Goal: Task Accomplishment & Management: Complete application form

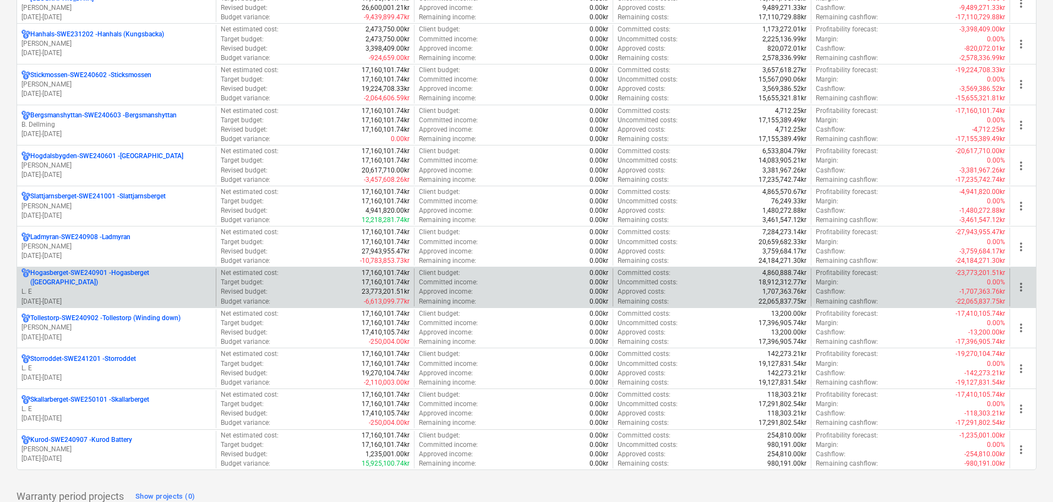
scroll to position [941, 0]
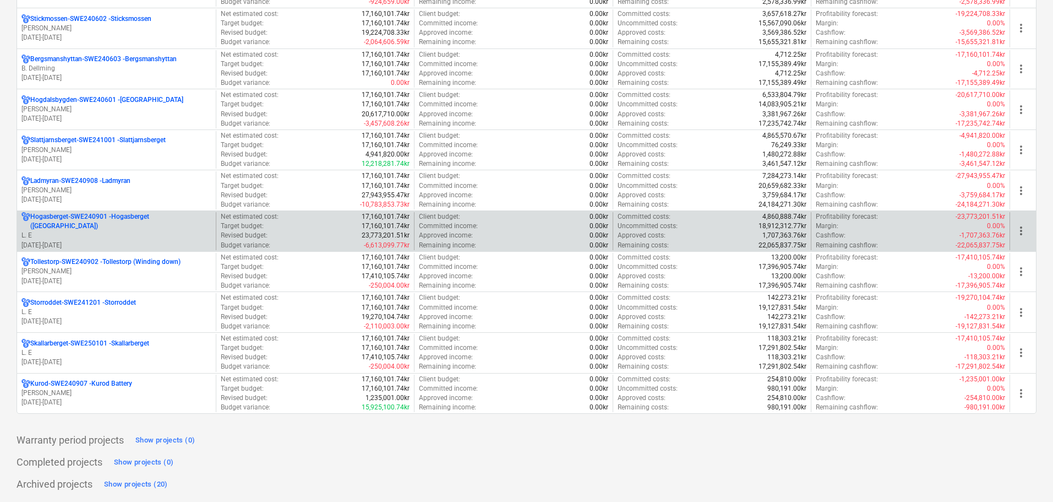
click at [153, 232] on p "L. E" at bounding box center [116, 235] width 190 height 9
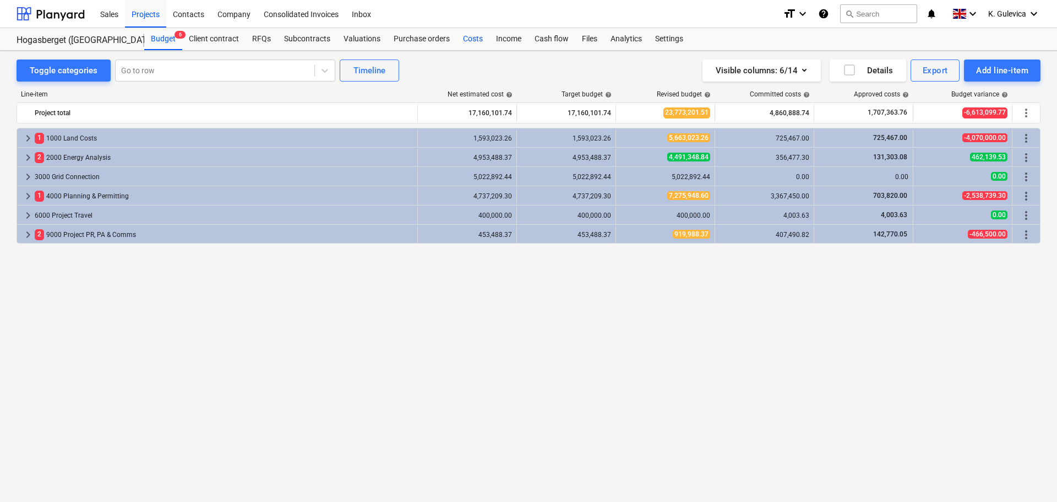
click at [469, 36] on div "Costs" at bounding box center [473, 39] width 33 height 22
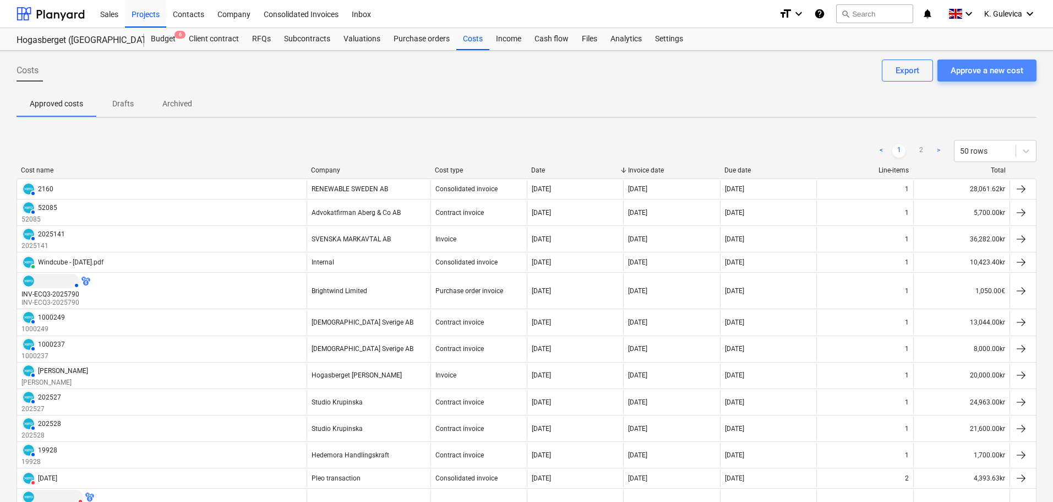
click at [1001, 71] on div "Approve a new cost" at bounding box center [987, 70] width 73 height 14
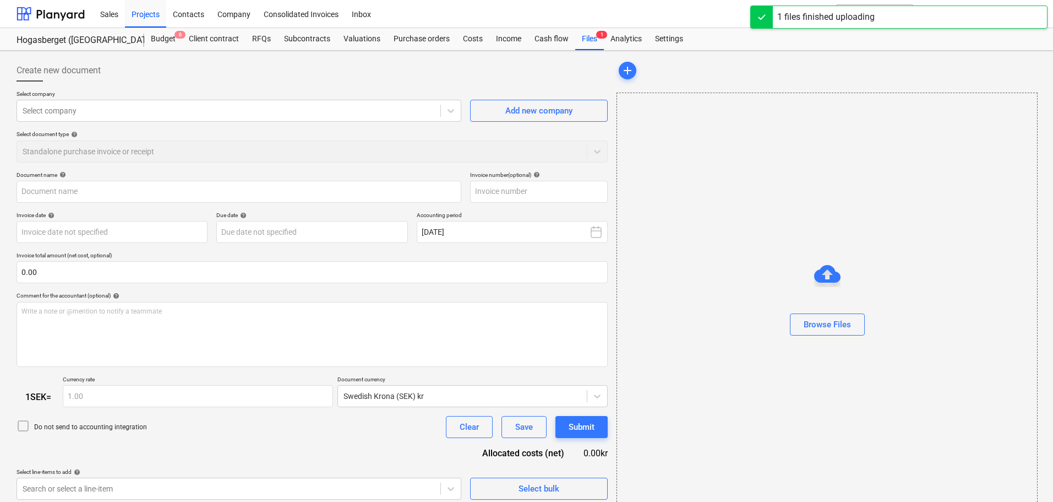
type input "[PERSON_NAME] Forsbo5_2_LE.pdf"
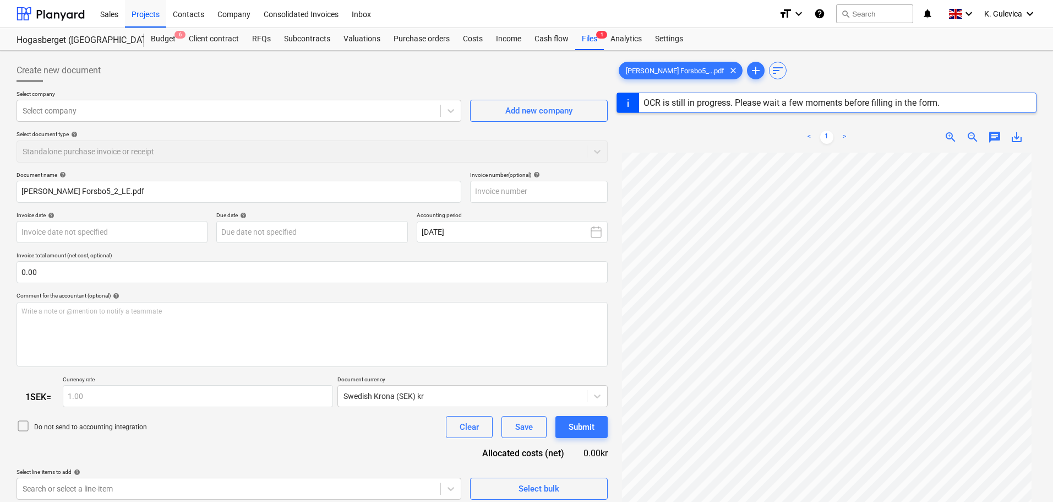
type input "[DATE]"
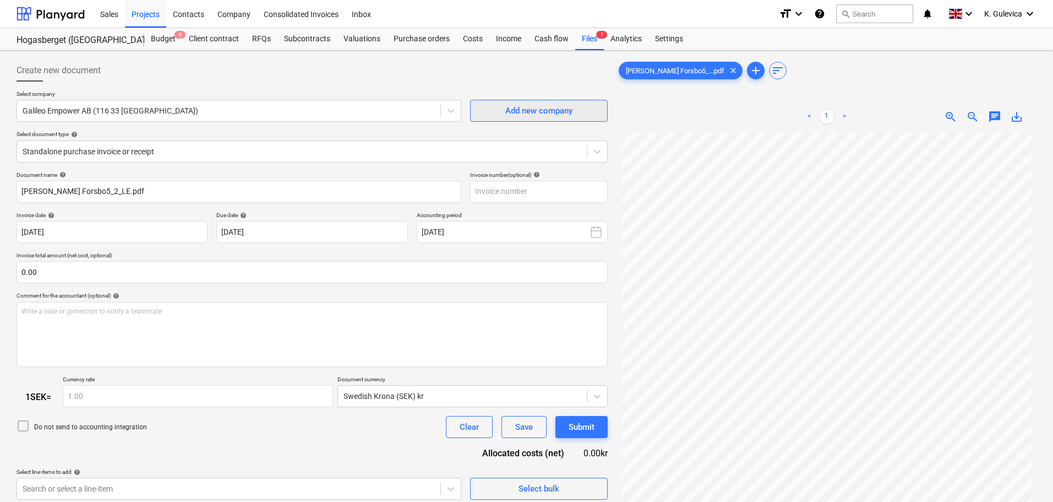
click at [508, 111] on div "Add new company" at bounding box center [539, 111] width 67 height 14
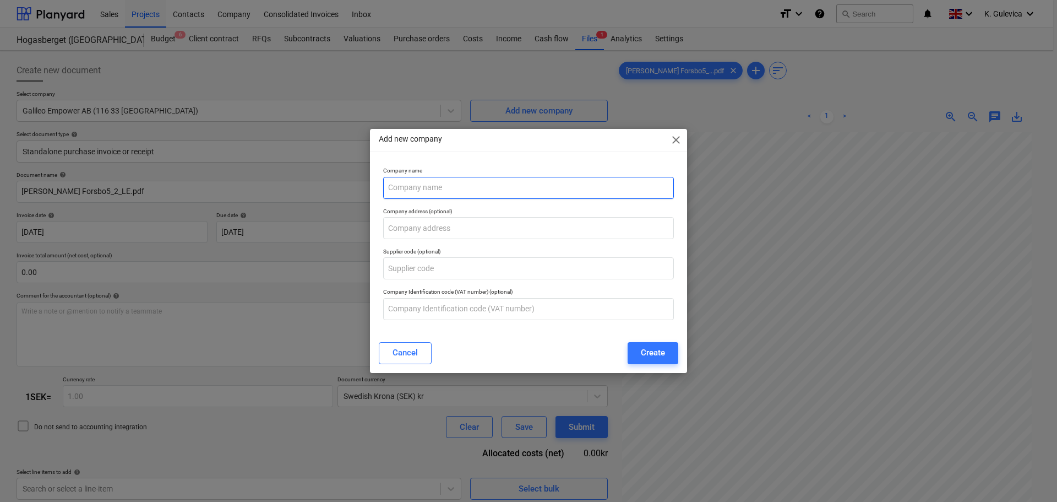
click at [456, 187] on input "text" at bounding box center [528, 188] width 291 height 22
paste input "Tjärdalsberget"
click at [398, 187] on input "Tjärdalsberget" at bounding box center [528, 188] width 291 height 22
click at [464, 189] on input "Tjardalsberget" at bounding box center [528, 188] width 291 height 22
click at [499, 186] on input "Tjardalsberget WF -" at bounding box center [528, 188] width 291 height 22
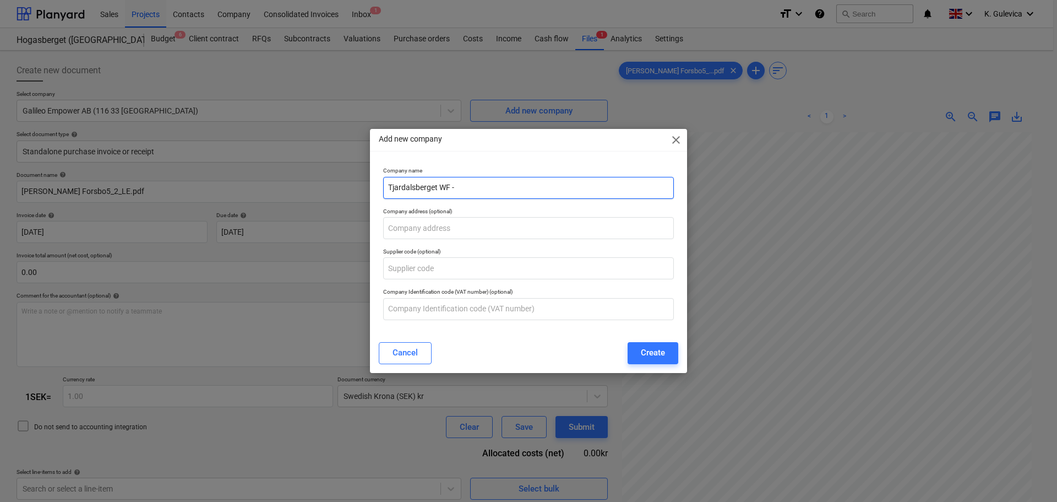
paste input "[PERSON_NAME]"
type input "Tjardalsberget [PERSON_NAME]"
click at [659, 354] on div "Create" at bounding box center [653, 352] width 24 height 14
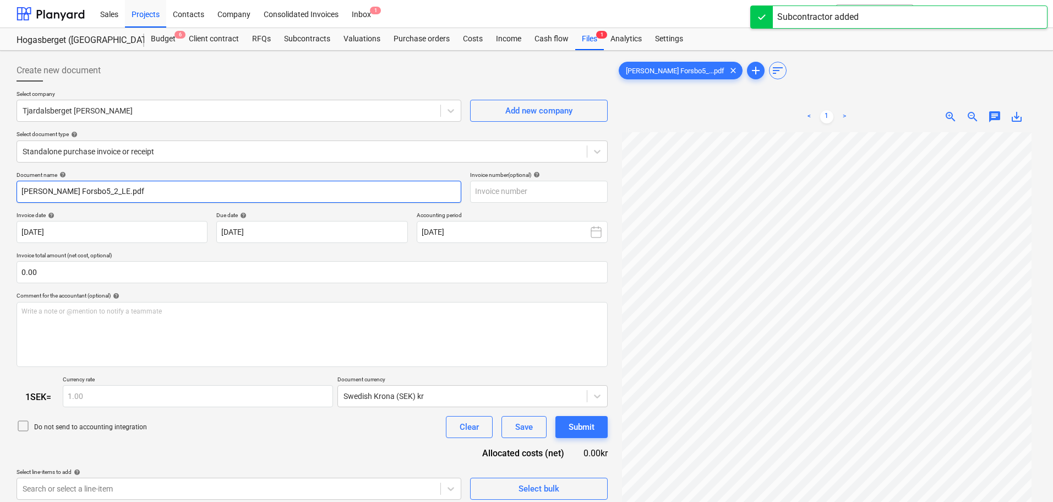
drag, startPoint x: 110, startPoint y: 190, endPoint x: -13, endPoint y: 188, distance: 122.3
click at [0, 188] on html "Sales Projects Contacts Company Consolidated Invoices Inbox 1 format_size keybo…" at bounding box center [526, 251] width 1053 height 502
paste input "[PERSON_NAME]"
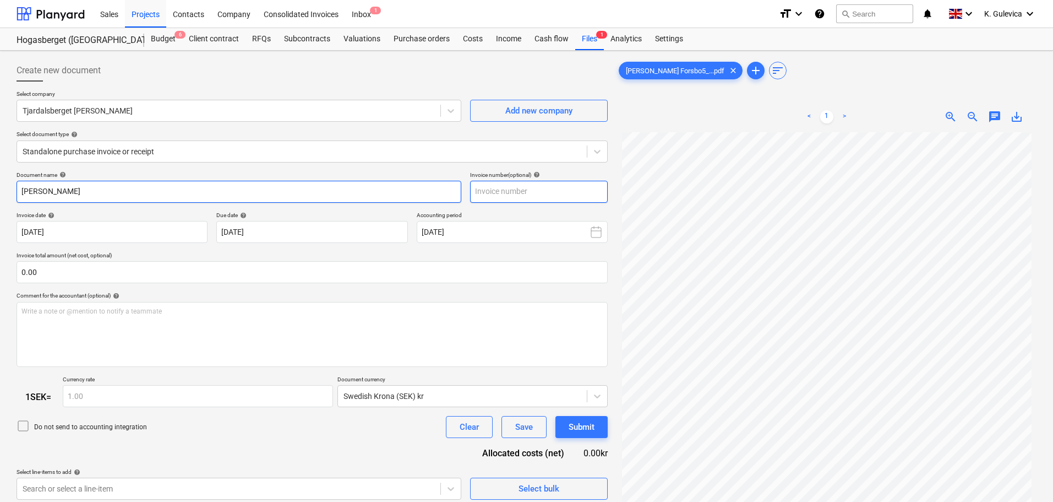
type input "[PERSON_NAME]"
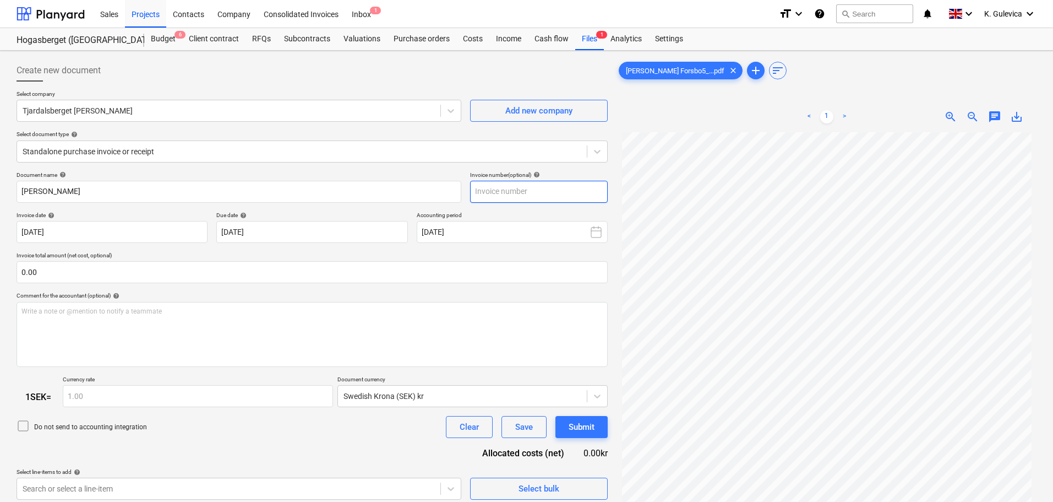
click at [513, 197] on input "text" at bounding box center [539, 192] width 138 height 22
paste input "[PERSON_NAME]"
type input "[PERSON_NAME]"
click at [111, 229] on body "Sales Projects Contacts Company Consolidated Invoices Inbox 1 format_size keybo…" at bounding box center [526, 251] width 1053 height 502
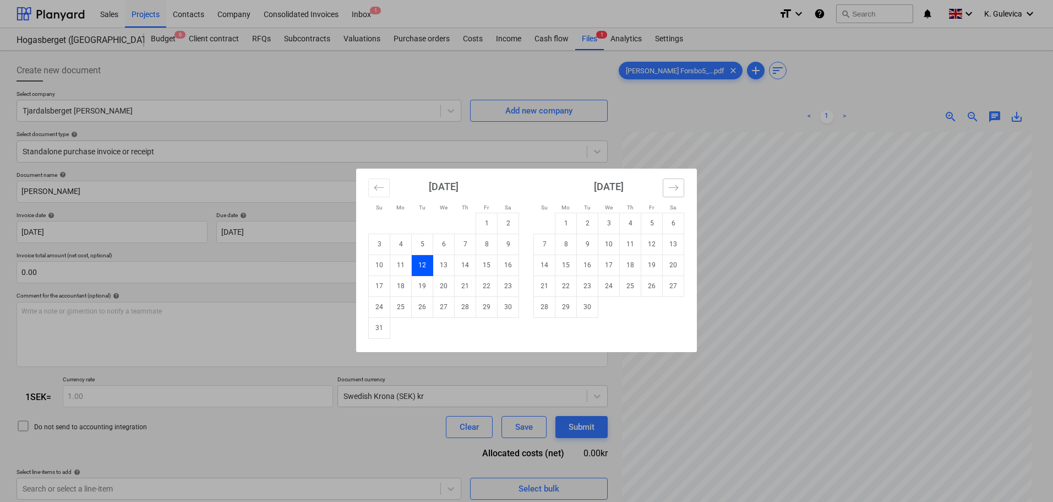
click at [682, 188] on button "Move forward to switch to the next month." at bounding box center [673, 187] width 21 height 19
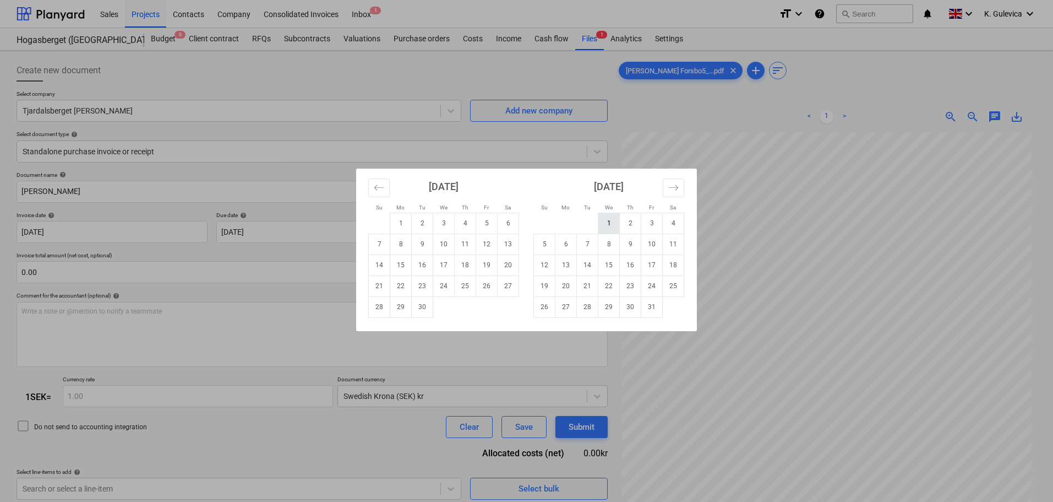
click at [610, 225] on td "1" at bounding box center [609, 223] width 21 height 21
type input "[DATE]"
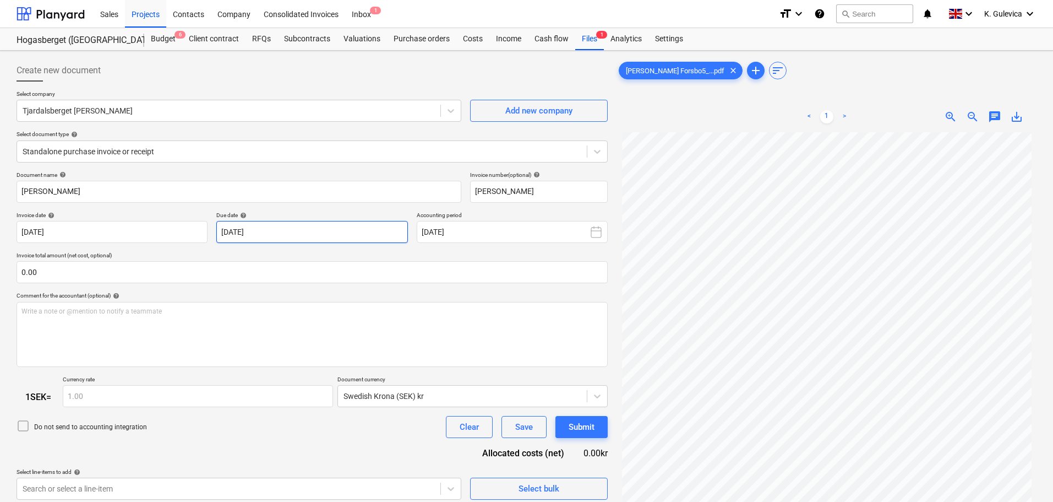
click at [283, 233] on body "Sales Projects Contacts Company Consolidated Invoices Inbox 1 format_size keybo…" at bounding box center [526, 251] width 1053 height 502
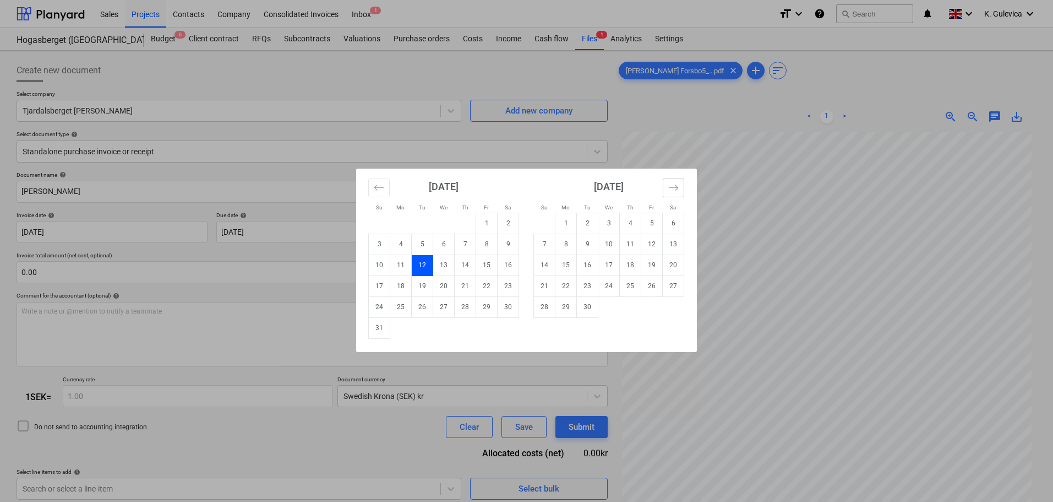
click at [672, 188] on icon "Move forward to switch to the next month." at bounding box center [674, 187] width 10 height 10
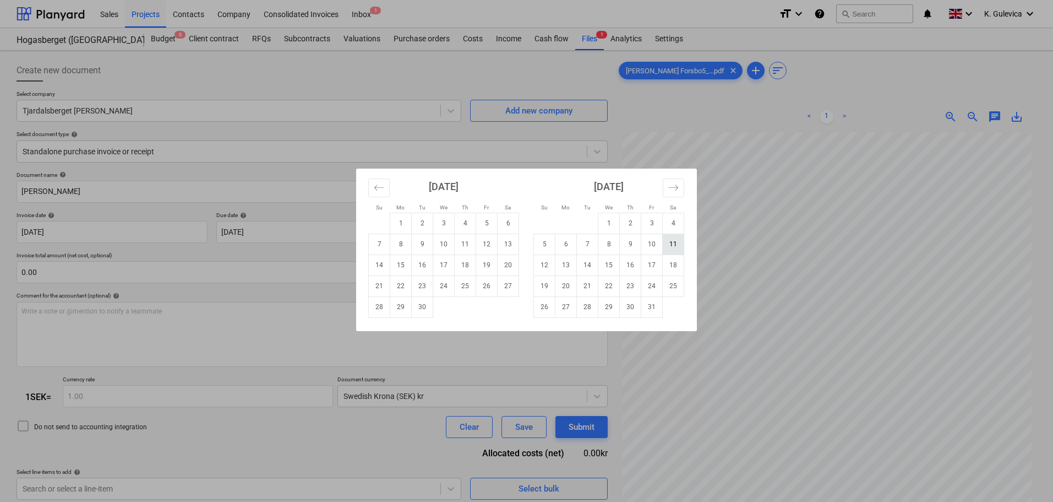
click at [670, 246] on td "11" at bounding box center [673, 243] width 21 height 21
type input "[DATE]"
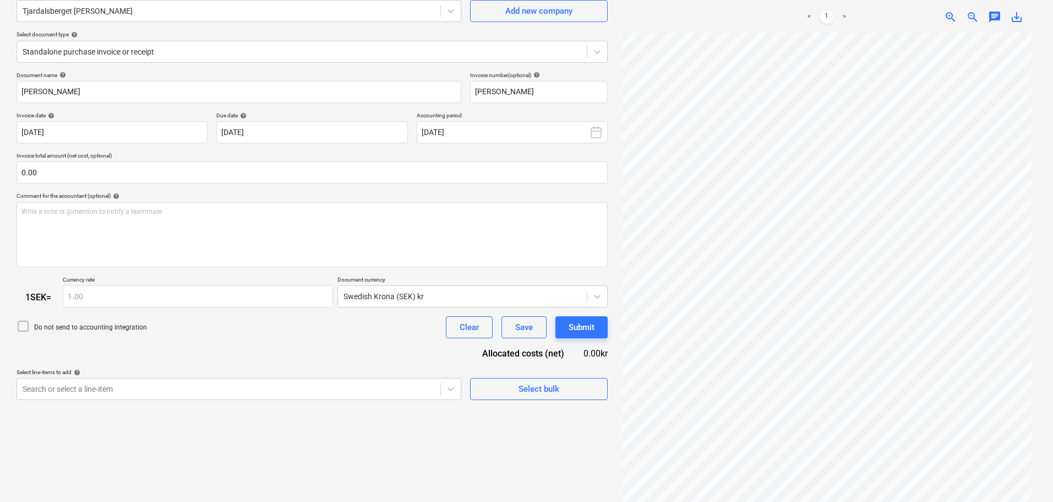
scroll to position [110, 0]
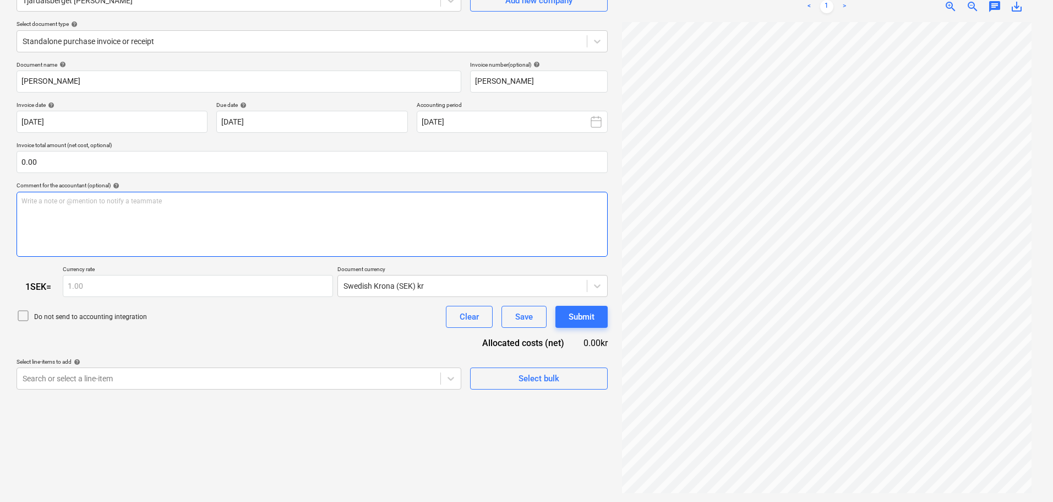
click at [150, 220] on div "Write a note or @mention to notify a teammate [PERSON_NAME]" at bounding box center [312, 224] width 591 height 65
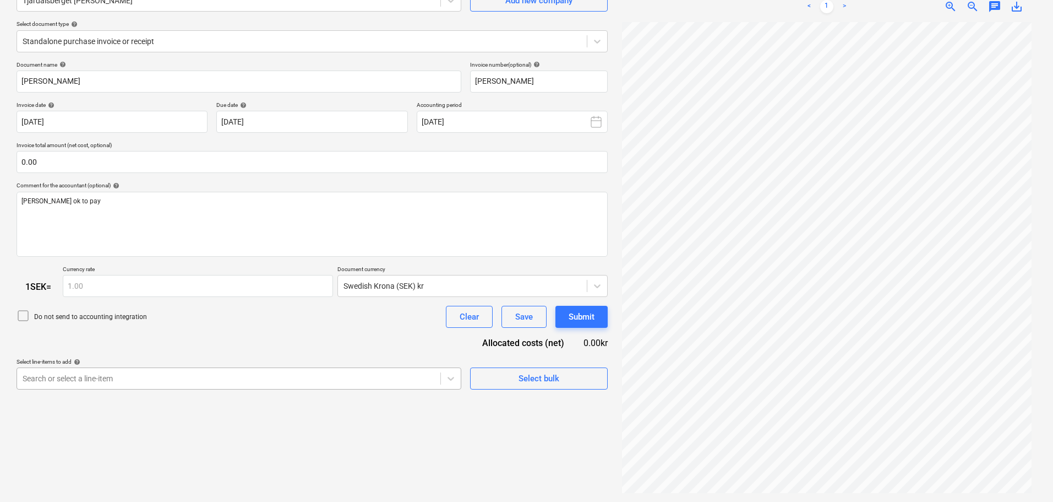
click at [133, 372] on body "Sales Projects Contacts Company Consolidated Invoices Inbox 1 format_size keybo…" at bounding box center [526, 141] width 1053 height 502
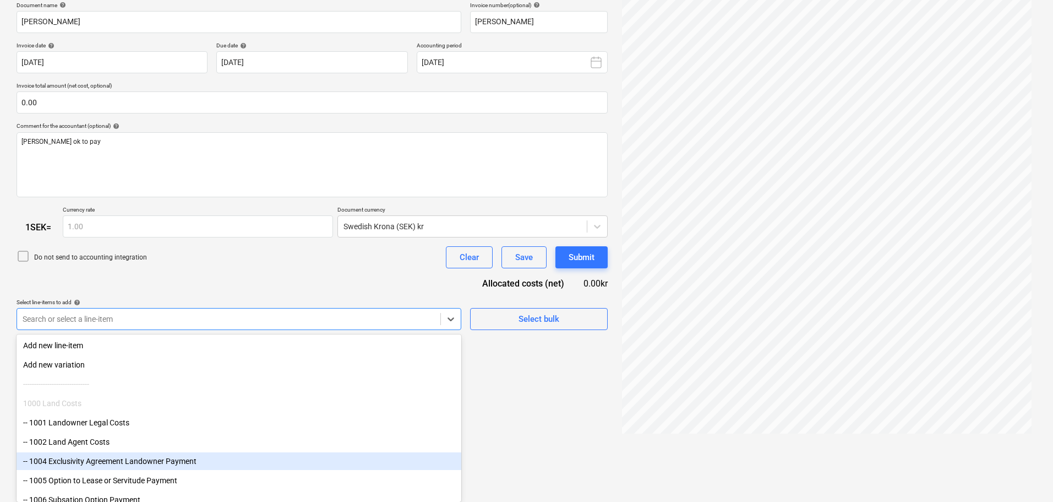
click at [135, 460] on div "-- 1004 Exclusivity Agreement Landowner Payment" at bounding box center [239, 461] width 445 height 18
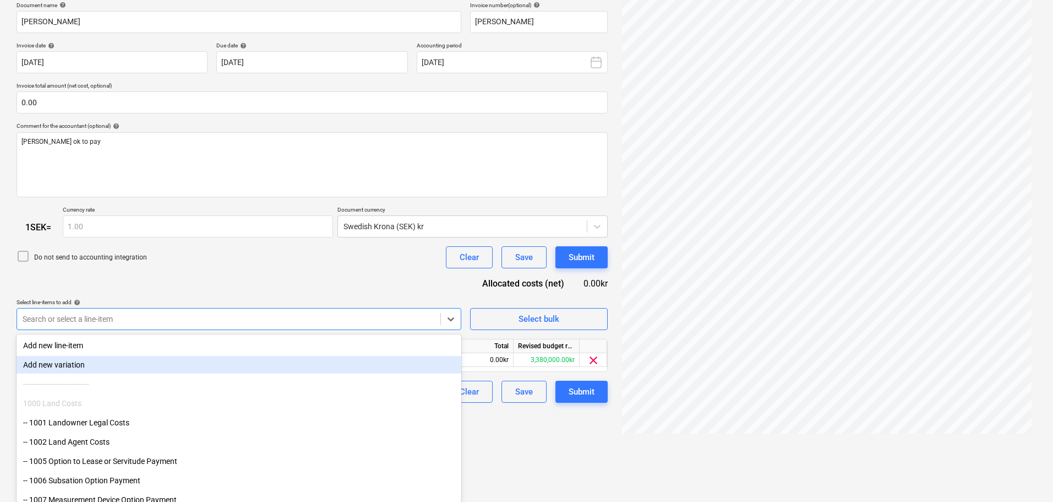
click at [247, 269] on div "Document name help [PERSON_NAME] Invoice number (optional) help [PERSON_NAME] I…" at bounding box center [312, 202] width 591 height 401
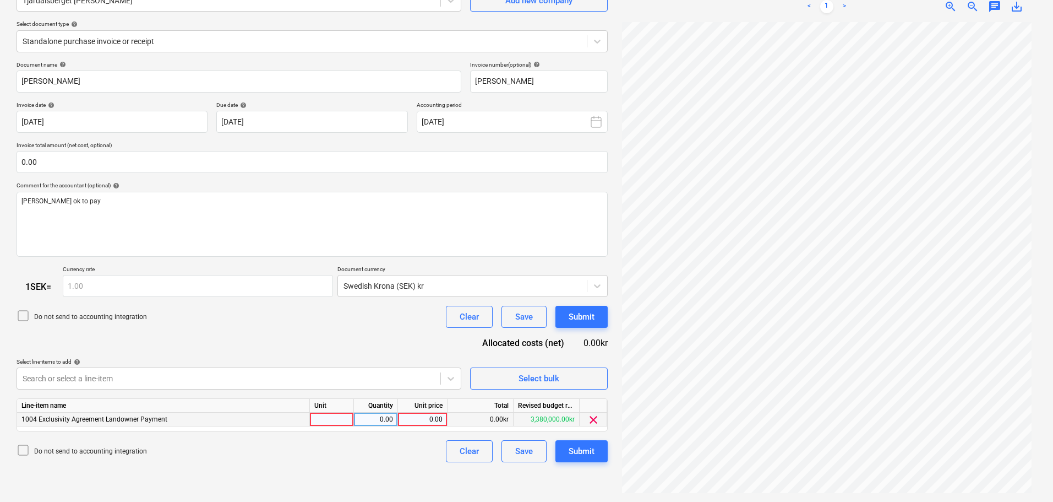
click at [436, 420] on div "0.00" at bounding box center [423, 419] width 40 height 14
type input "20000"
click at [595, 446] on div "Submit" at bounding box center [582, 451] width 26 height 14
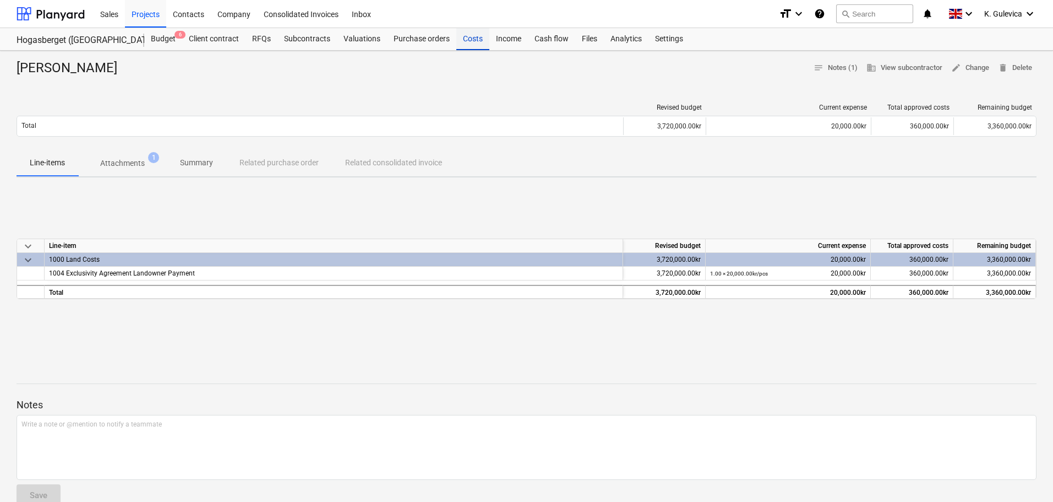
click at [476, 43] on div "Costs" at bounding box center [473, 39] width 33 height 22
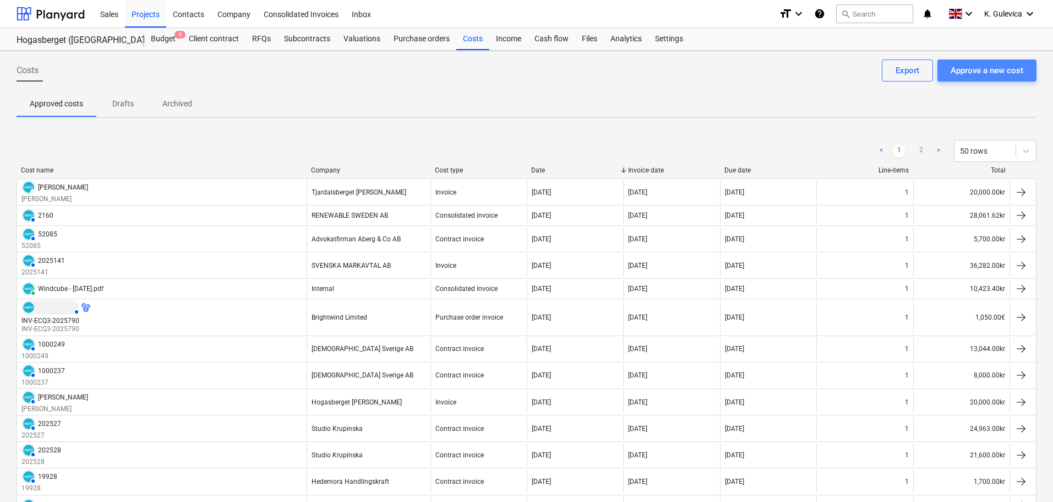
click at [984, 68] on div "Approve a new cost" at bounding box center [987, 70] width 73 height 14
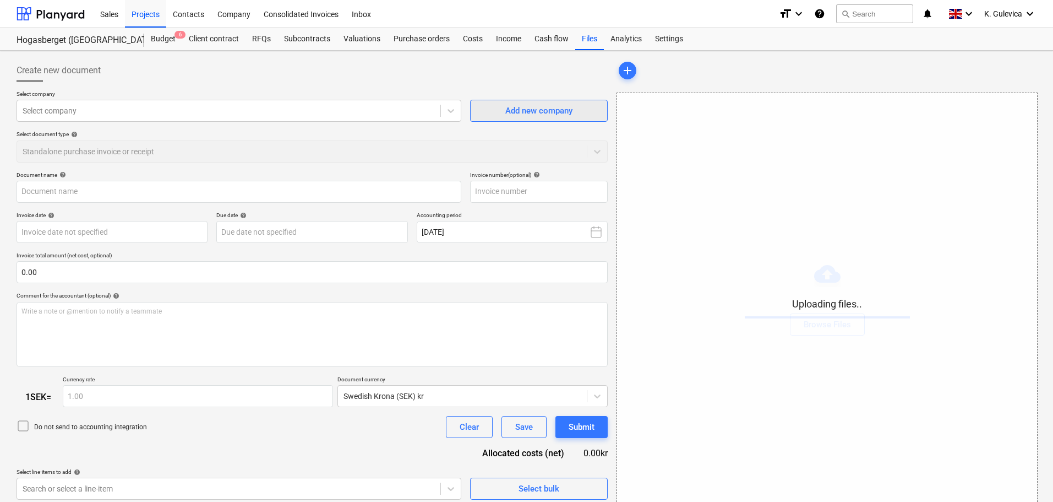
click at [550, 109] on div "Add new company" at bounding box center [539, 111] width 67 height 14
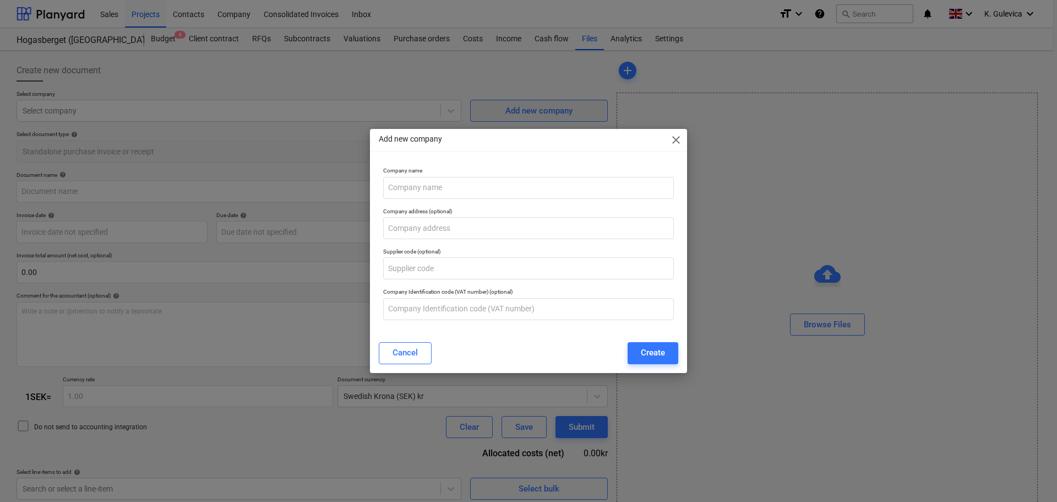
type input "Hedemora Smedby 9_5_klar.pdf"
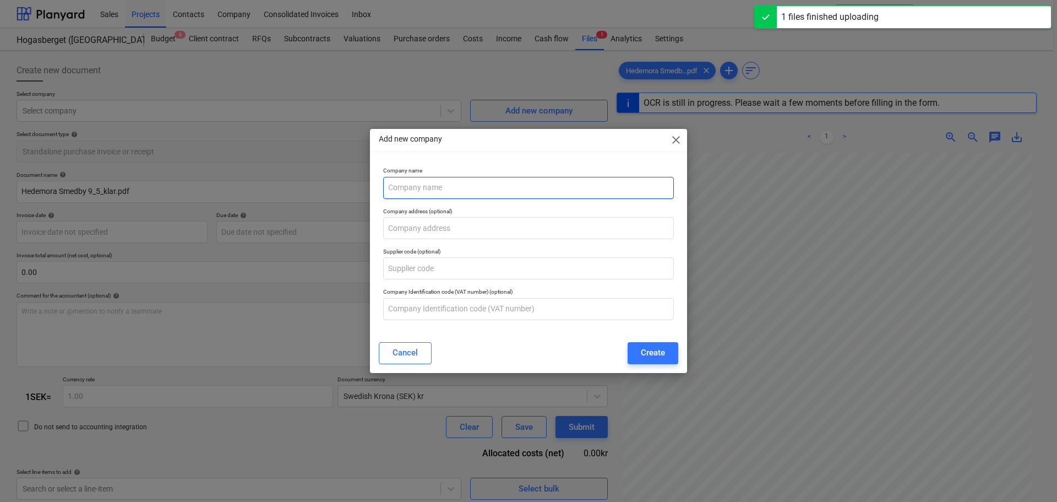
click at [453, 185] on input "text" at bounding box center [528, 188] width 291 height 22
type input "[DATE]"
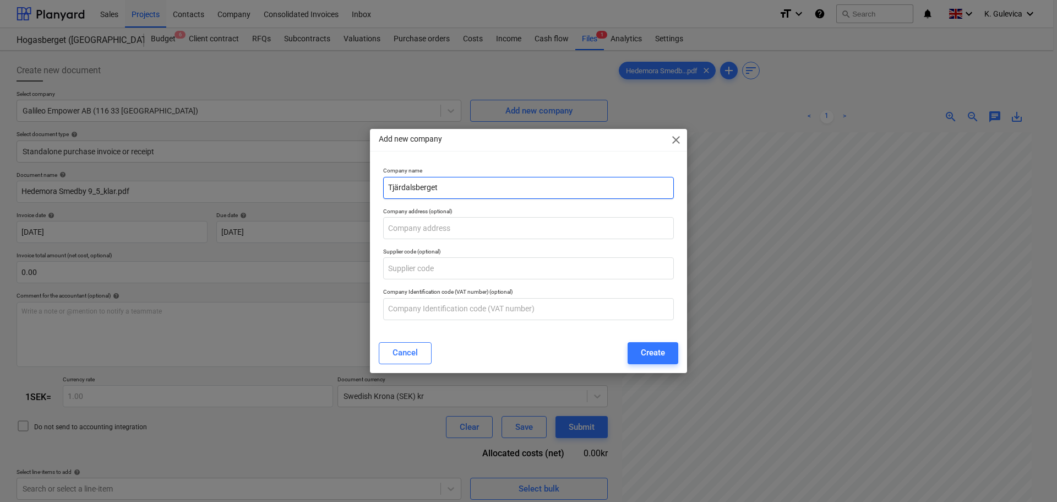
click at [399, 187] on input "Tjärdalsberget" at bounding box center [528, 188] width 291 height 22
click at [484, 183] on input "Tjardalsberget" at bounding box center [528, 188] width 291 height 22
click at [475, 189] on input "Tjardalsberget WF -" at bounding box center [528, 188] width 291 height 22
paste input "[PERSON_NAME] och [PERSON_NAME]"
drag, startPoint x: 496, startPoint y: 186, endPoint x: 637, endPoint y: 189, distance: 141.6
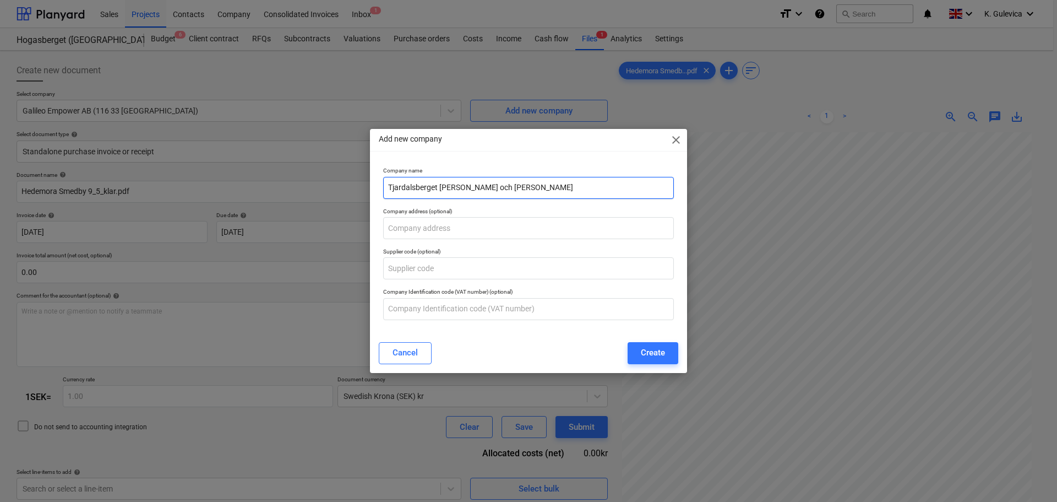
click at [496, 187] on input "Tjardalsberget [PERSON_NAME] och [PERSON_NAME]" at bounding box center [528, 188] width 291 height 22
drag, startPoint x: 535, startPoint y: 186, endPoint x: 453, endPoint y: 183, distance: 82.1
click at [453, 183] on input "Tjardalsberget [PERSON_NAME] and [PERSON_NAME]" at bounding box center [528, 188] width 291 height 22
click at [471, 189] on input "Tjardalsberget [PERSON_NAME] and [PERSON_NAME]" at bounding box center [528, 188] width 291 height 22
drag, startPoint x: 458, startPoint y: 188, endPoint x: 551, endPoint y: 197, distance: 93.5
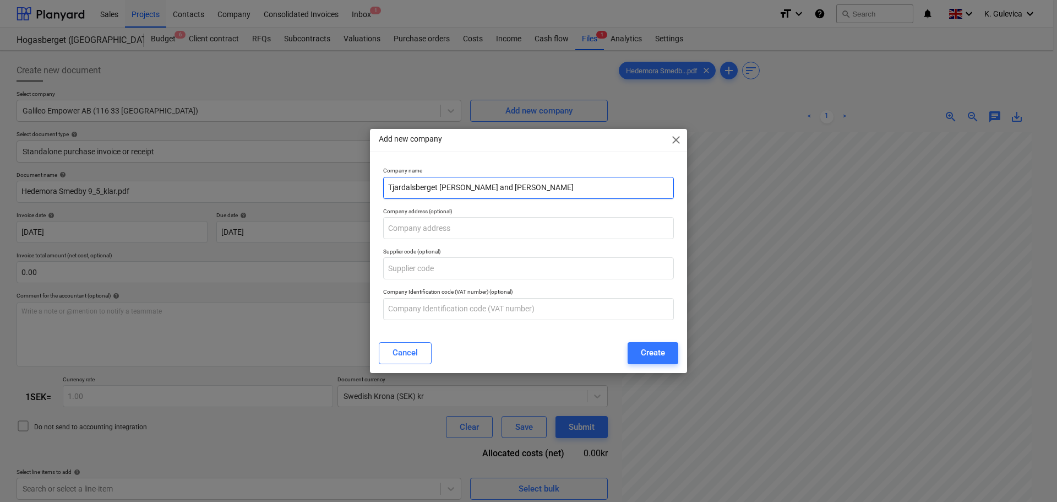
click at [551, 197] on input "Tjardalsberget [PERSON_NAME] and [PERSON_NAME]" at bounding box center [528, 188] width 291 height 22
click at [591, 187] on input "Tjardalsberget [PERSON_NAME] and [PERSON_NAME]" at bounding box center [528, 188] width 291 height 22
type input "Tjardalsberget [PERSON_NAME] and [PERSON_NAME]"
click at [656, 358] on div "Create" at bounding box center [653, 352] width 24 height 14
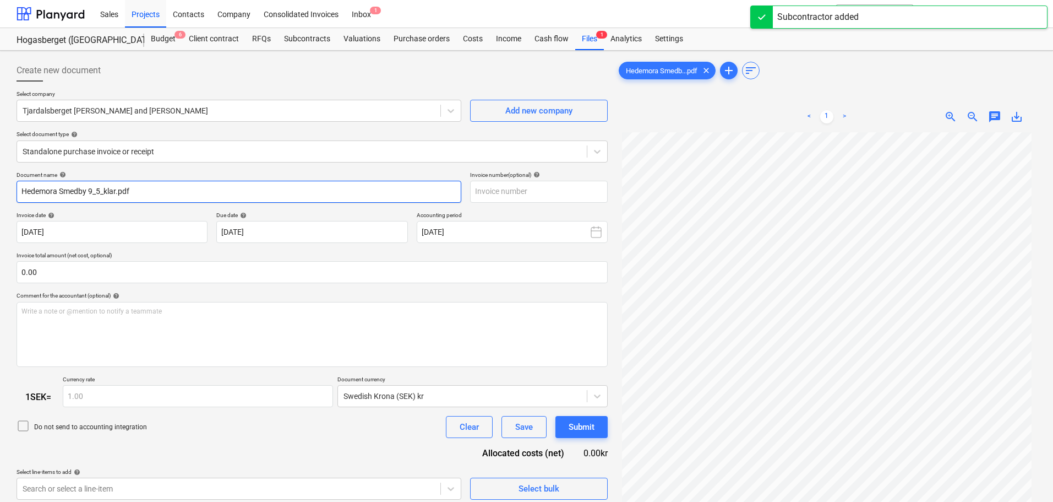
drag, startPoint x: 138, startPoint y: 186, endPoint x: -12, endPoint y: 193, distance: 149.4
click at [0, 193] on html "Sales Projects Contacts Company Consolidated Invoices Inbox 1 format_size keybo…" at bounding box center [526, 251] width 1053 height 502
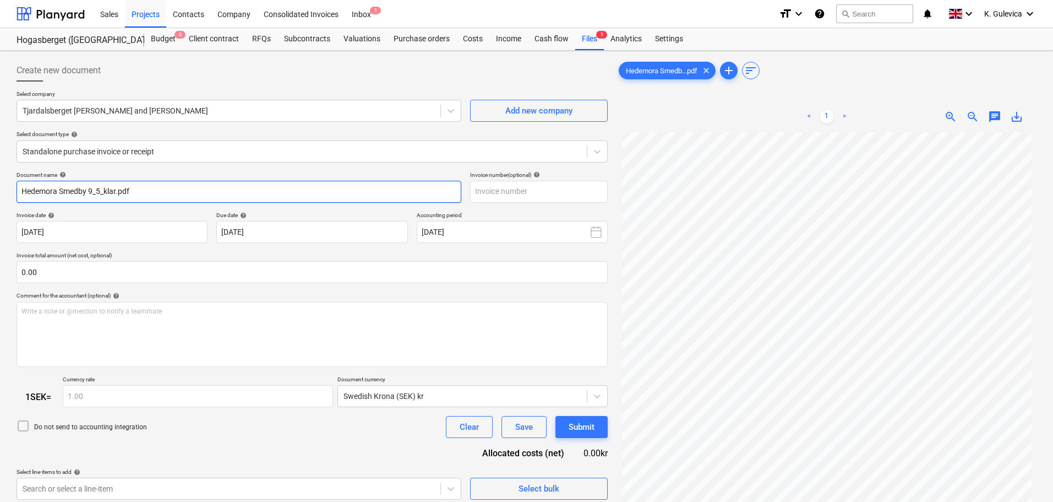
paste input "[PERSON_NAME] and [PERSON_NAME]"
type input "[PERSON_NAME] and [PERSON_NAME]"
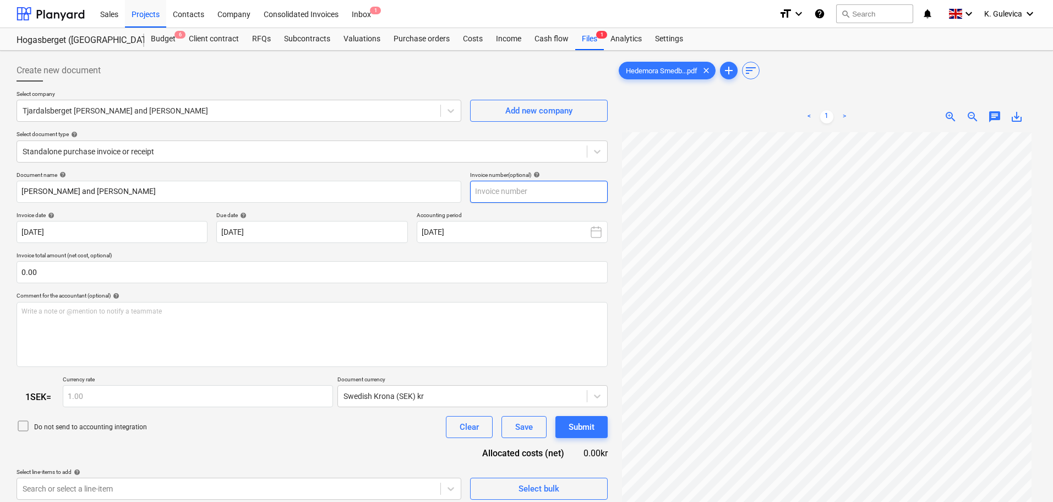
click at [512, 191] on input "text" at bounding box center [539, 192] width 138 height 22
paste input "[PERSON_NAME] and [PERSON_NAME]"
type input "[PERSON_NAME] and [PERSON_NAME]"
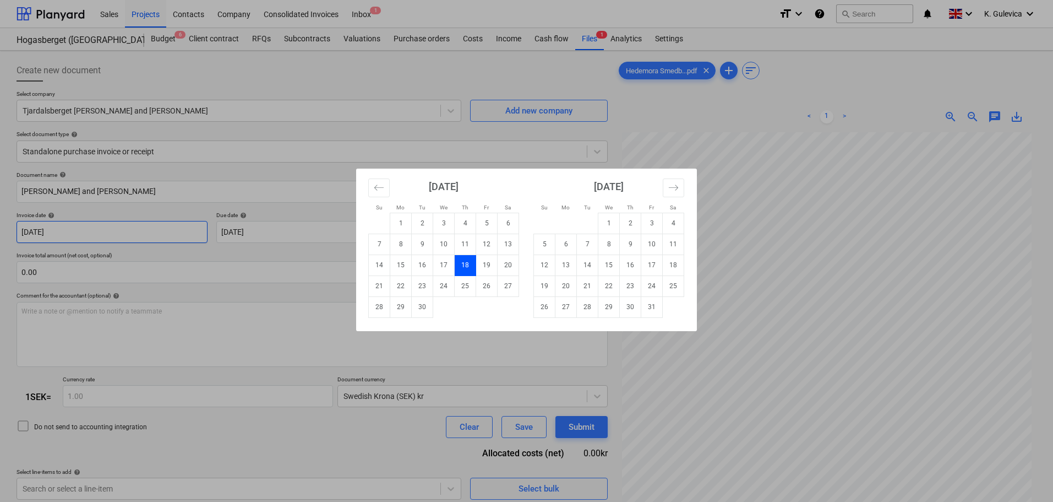
click at [148, 234] on body "Sales Projects Contacts Company Consolidated Invoices Inbox 1 format_size keybo…" at bounding box center [526, 251] width 1053 height 502
click at [614, 219] on td "1" at bounding box center [609, 223] width 21 height 21
type input "[DATE]"
click at [373, 228] on body "Sales Projects Contacts Company Consolidated Invoices Inbox 1 format_size keybo…" at bounding box center [526, 251] width 1053 height 502
drag, startPoint x: 607, startPoint y: 224, endPoint x: 600, endPoint y: 229, distance: 9.5
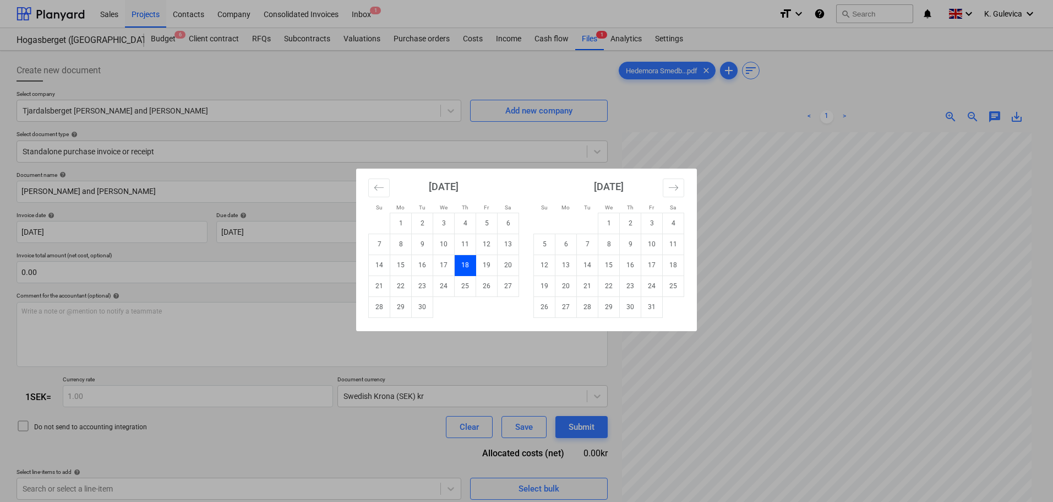
click at [607, 224] on td "1" at bounding box center [609, 223] width 21 height 21
type input "[DATE]"
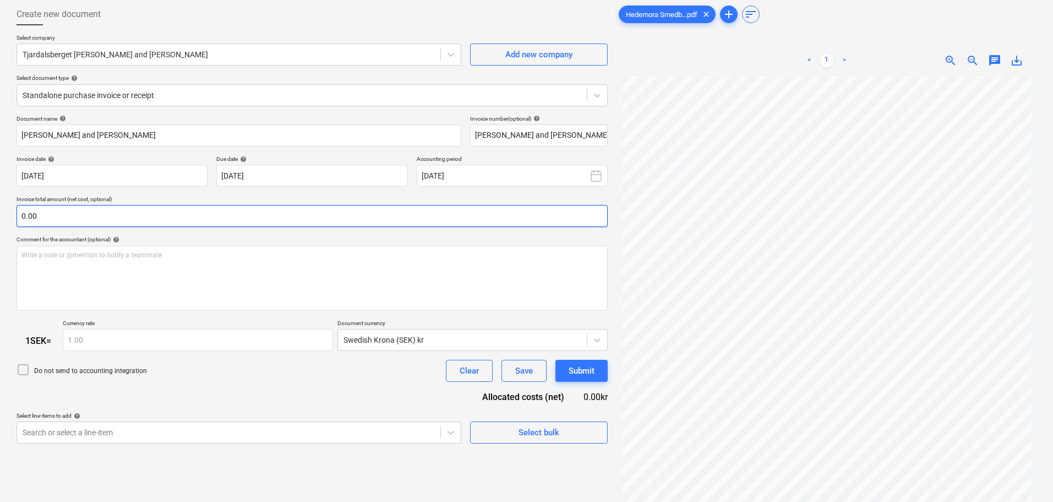
scroll to position [110, 0]
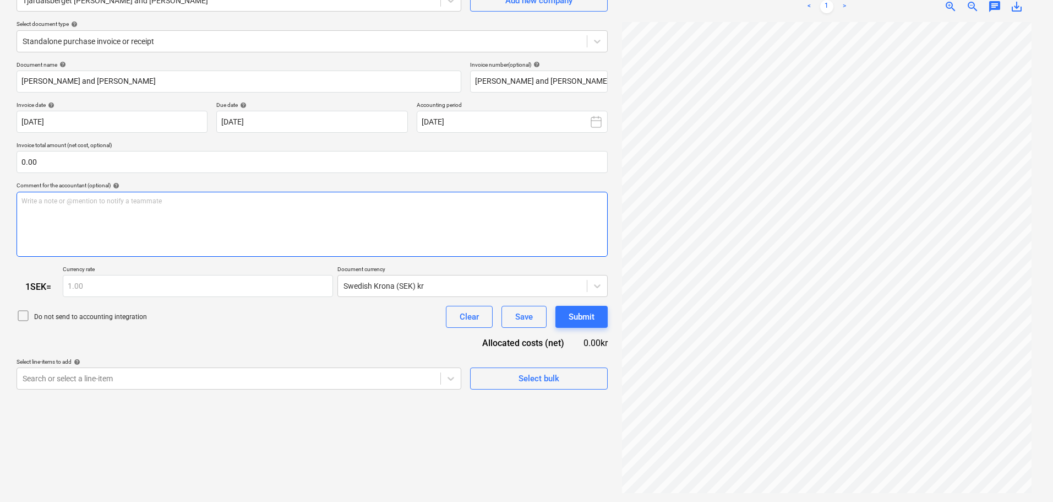
click at [151, 225] on div "Write a note or @mention to notify a teammate [PERSON_NAME]" at bounding box center [312, 224] width 591 height 65
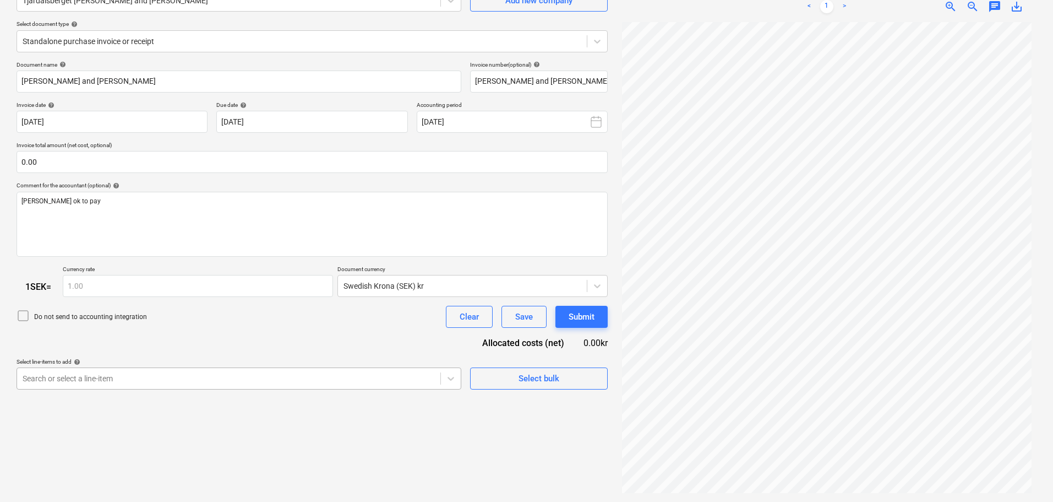
click at [115, 372] on body "Sales Projects Contacts Company Consolidated Invoices Inbox 1 format_size keybo…" at bounding box center [526, 141] width 1053 height 502
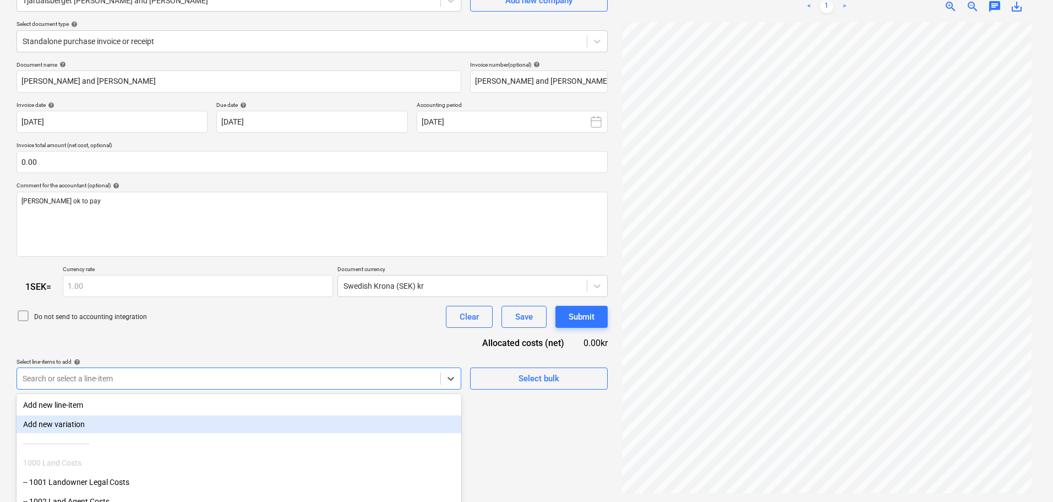
scroll to position [170, 0]
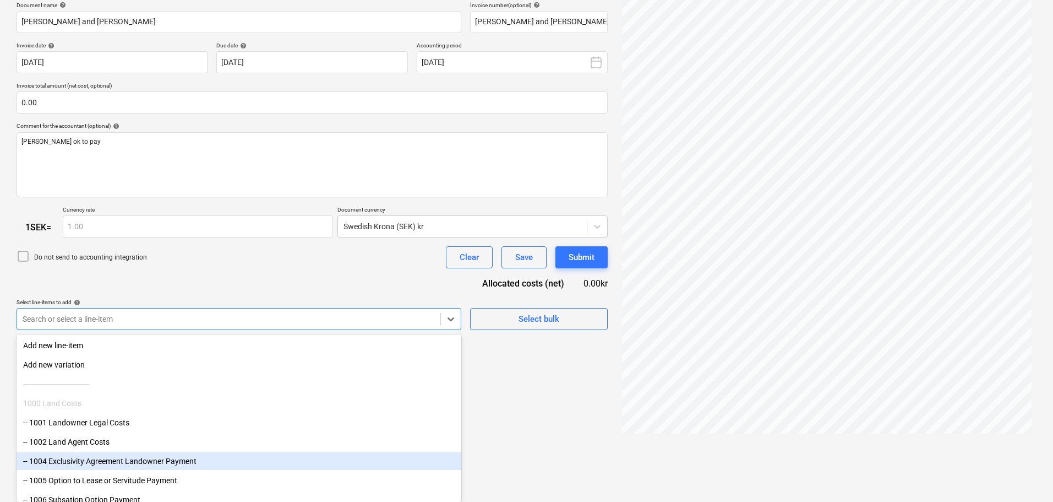
click at [145, 463] on div "-- 1004 Exclusivity Agreement Landowner Payment" at bounding box center [239, 461] width 445 height 18
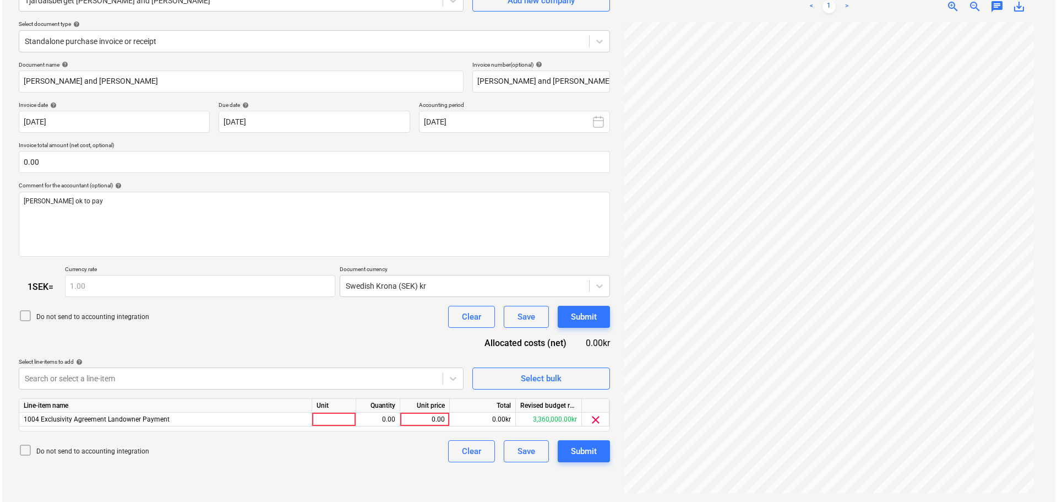
scroll to position [110, 0]
click at [221, 286] on div "Document name help [PERSON_NAME] and [PERSON_NAME] Invoice number (optional) he…" at bounding box center [312, 261] width 591 height 401
click at [436, 422] on div "0.00" at bounding box center [423, 419] width 40 height 14
type input "20000"
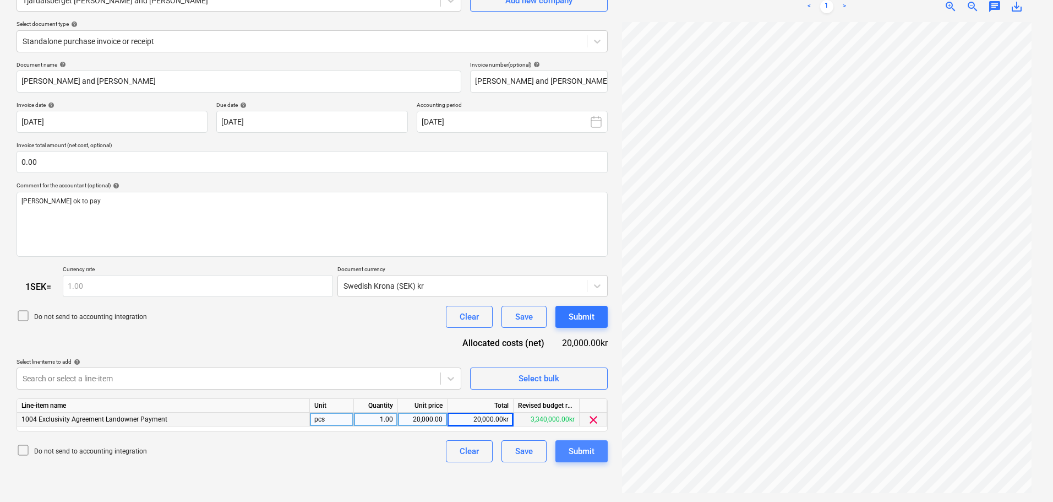
click at [594, 455] on div "Submit" at bounding box center [582, 451] width 26 height 14
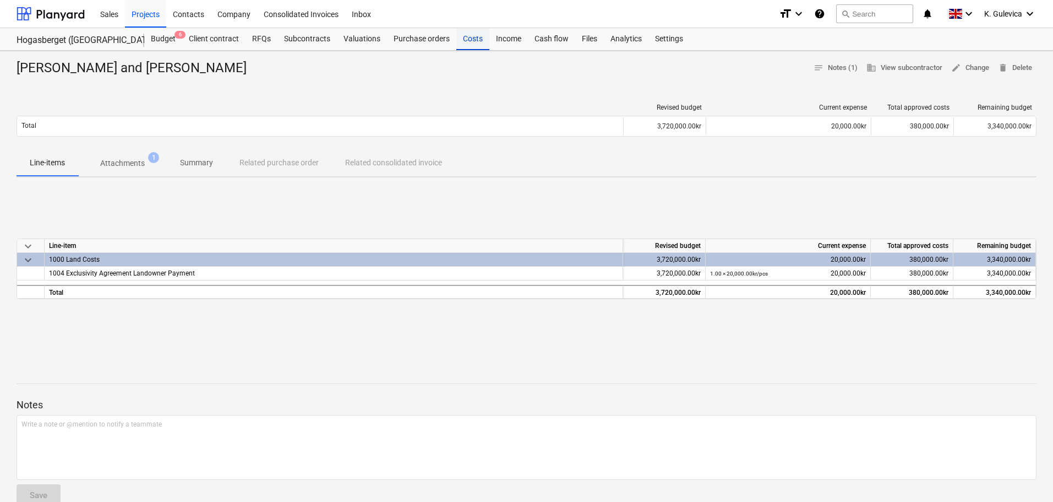
click at [466, 43] on div "Costs" at bounding box center [473, 39] width 33 height 22
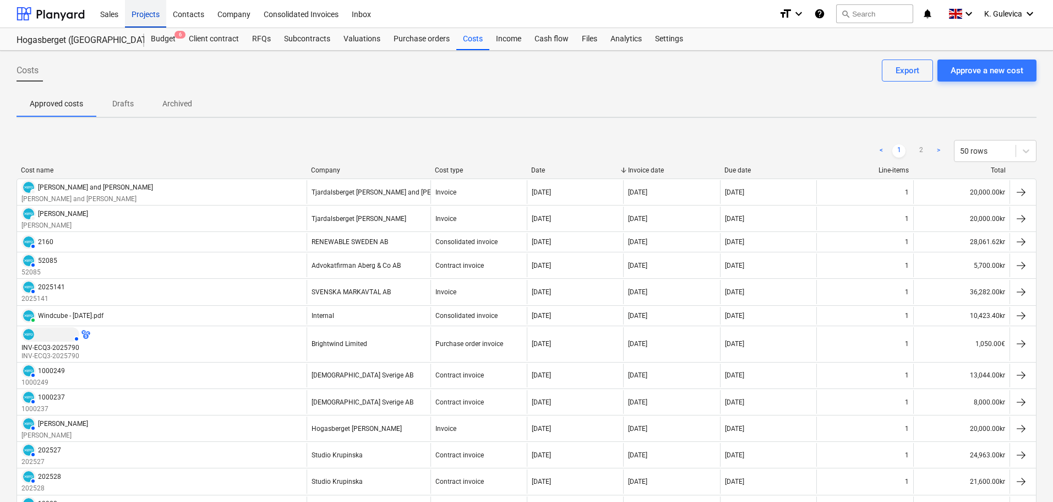
drag, startPoint x: 139, startPoint y: 8, endPoint x: 163, endPoint y: 42, distance: 41.6
click at [140, 8] on div "Projects" at bounding box center [145, 13] width 41 height 28
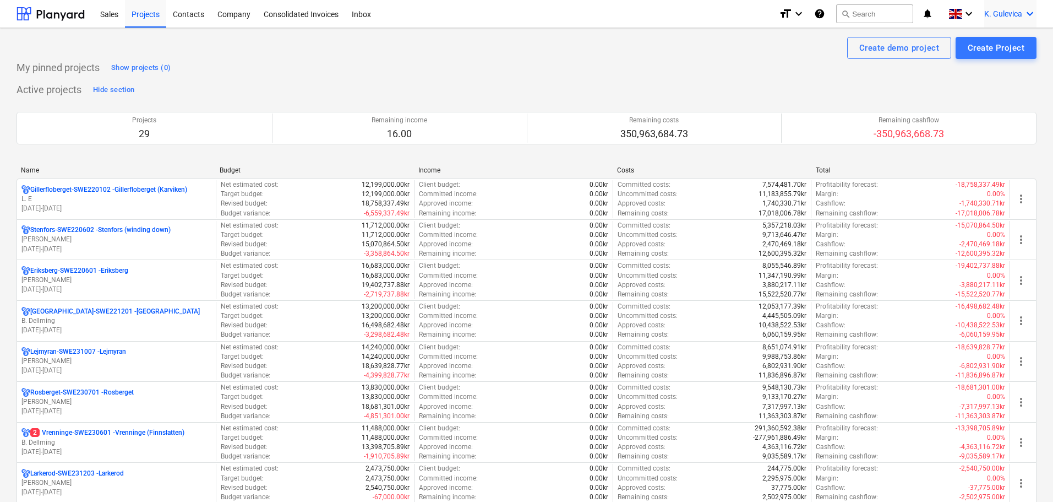
click at [1004, 9] on span "K. Gulevica" at bounding box center [1004, 13] width 38 height 9
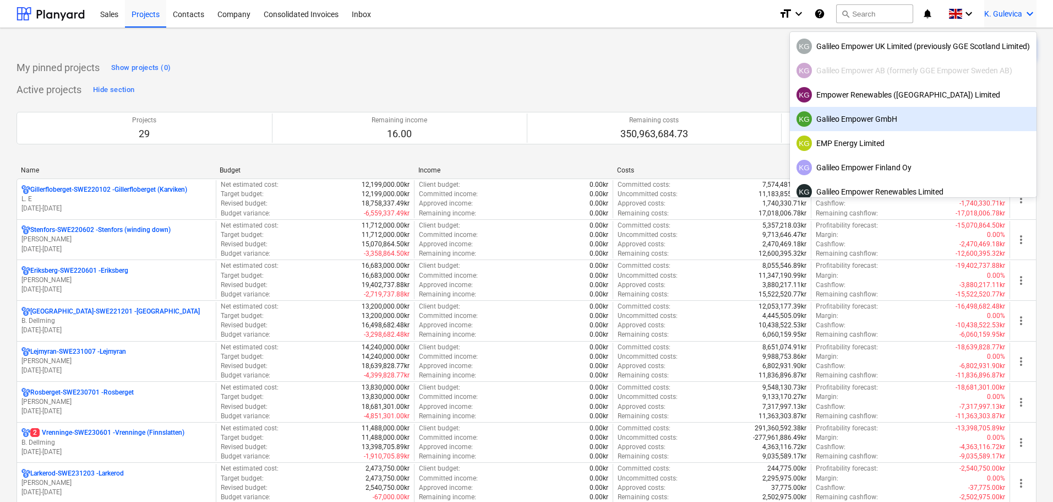
click at [873, 122] on div "KG Galileo Empower GmbH" at bounding box center [913, 118] width 233 height 15
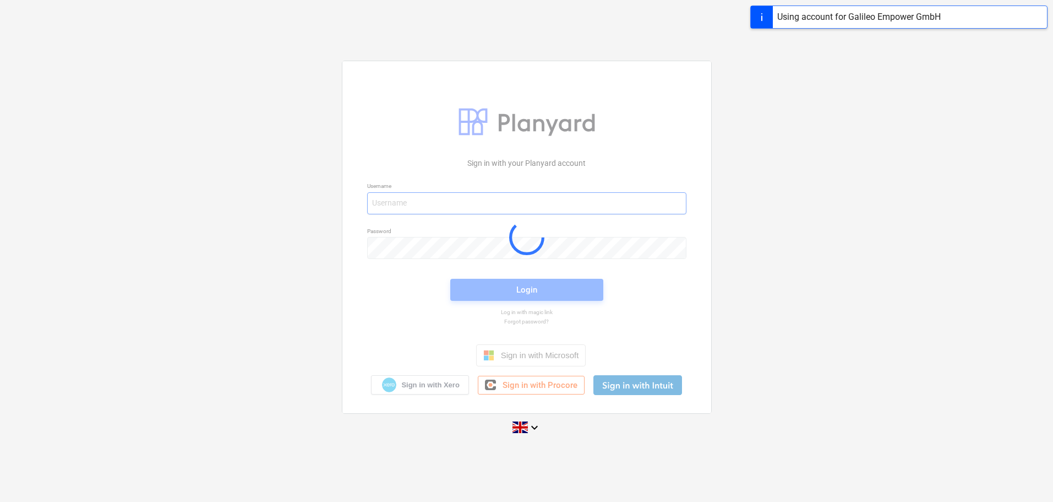
type input "[EMAIL_ADDRESS][DOMAIN_NAME]"
